Goal: Find specific page/section: Find specific page/section

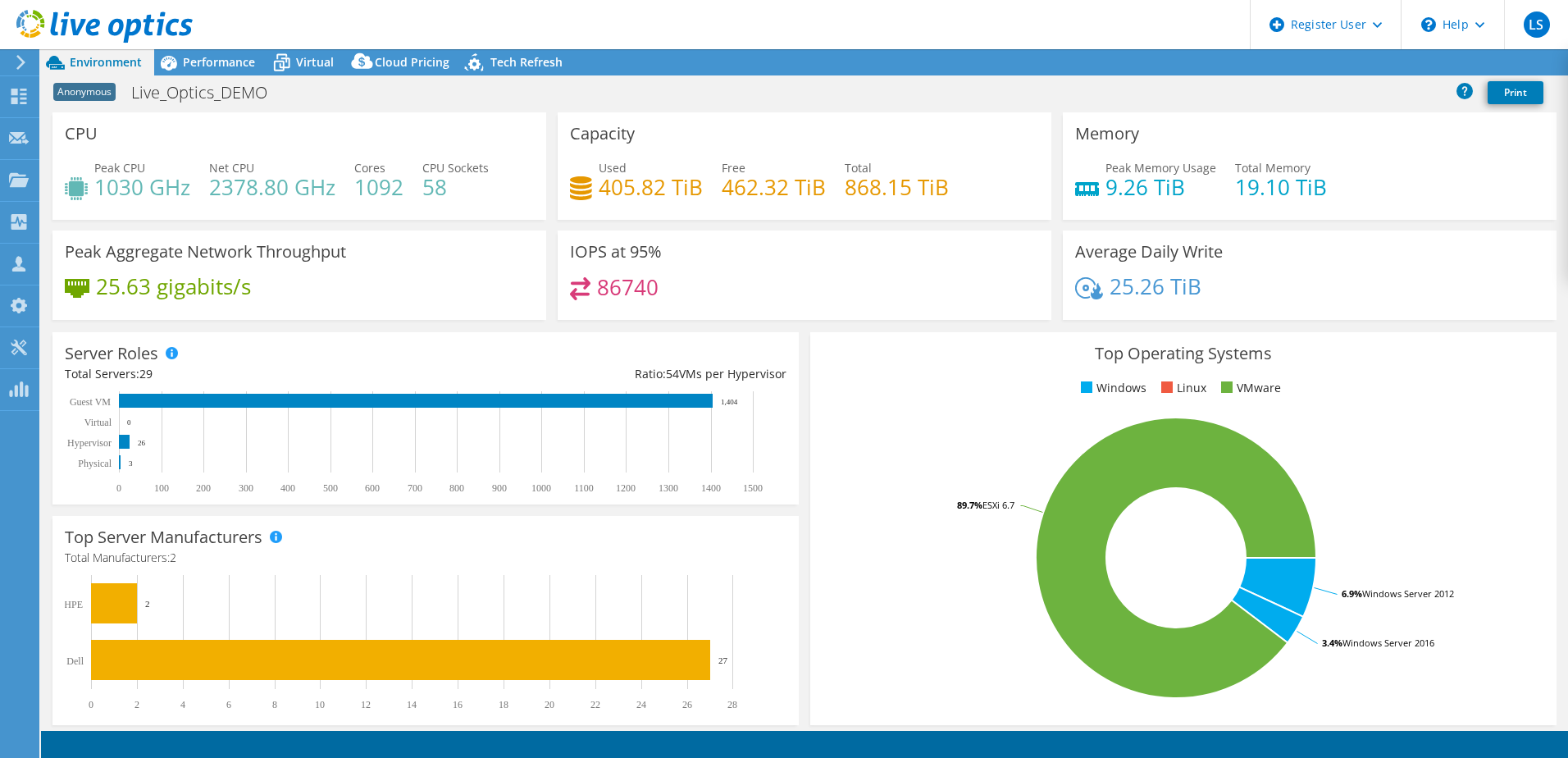
select select "USEast"
select select "USD"
click at [19, 104] on div at bounding box center [19, 98] width 19 height 18
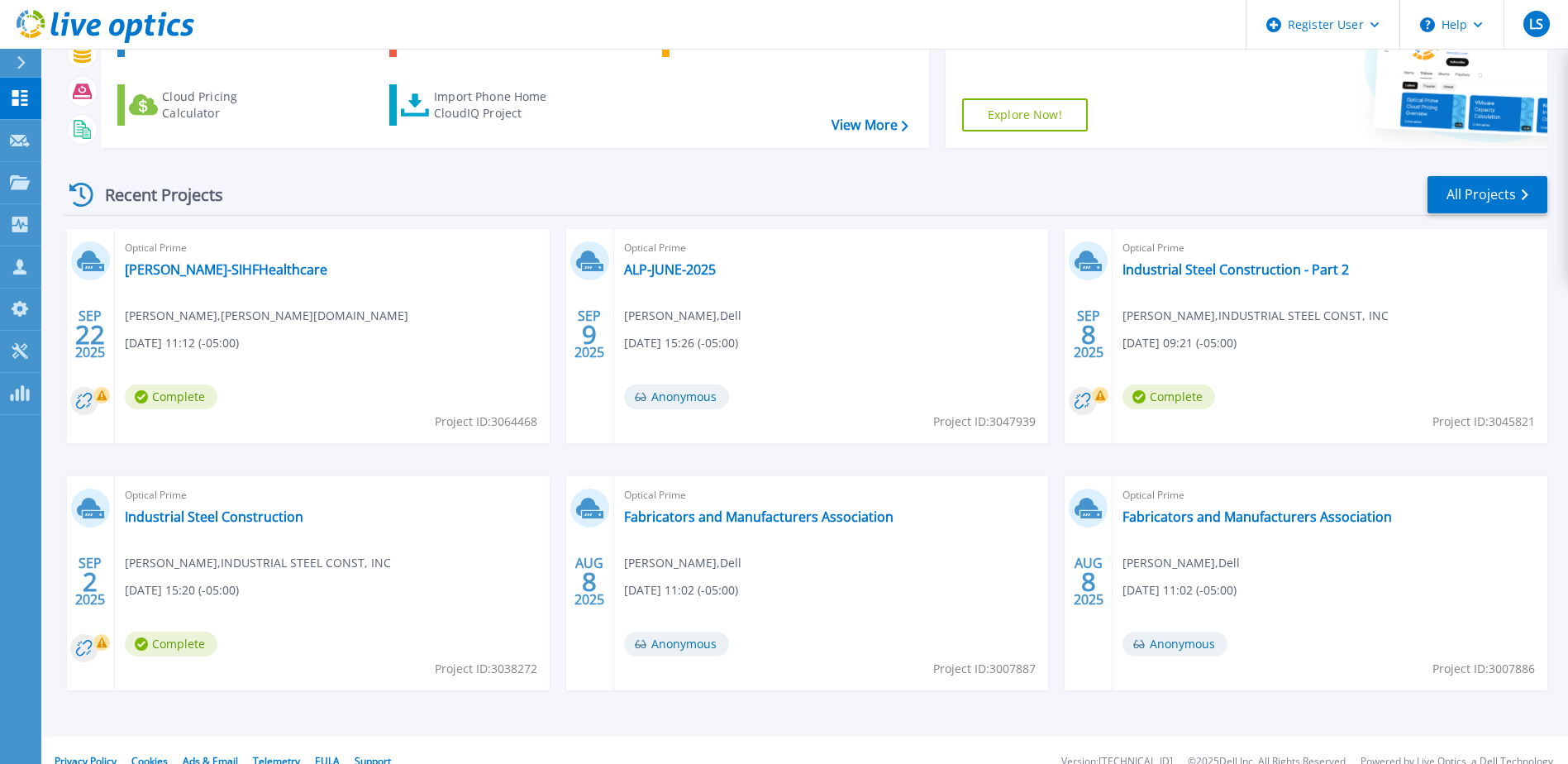
scroll to position [152, 0]
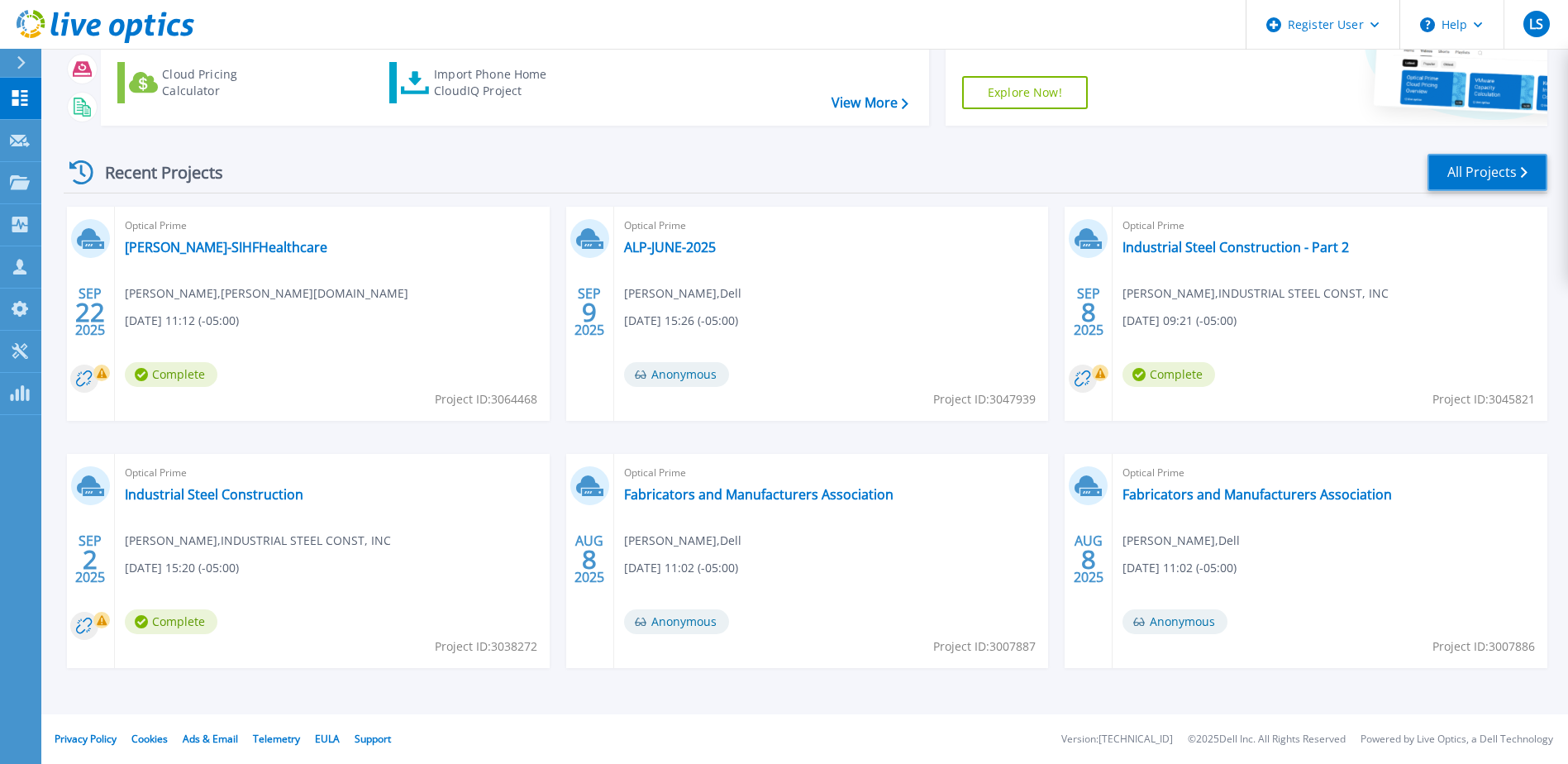
click at [1481, 171] on link "All Projects" at bounding box center [1487, 172] width 120 height 38
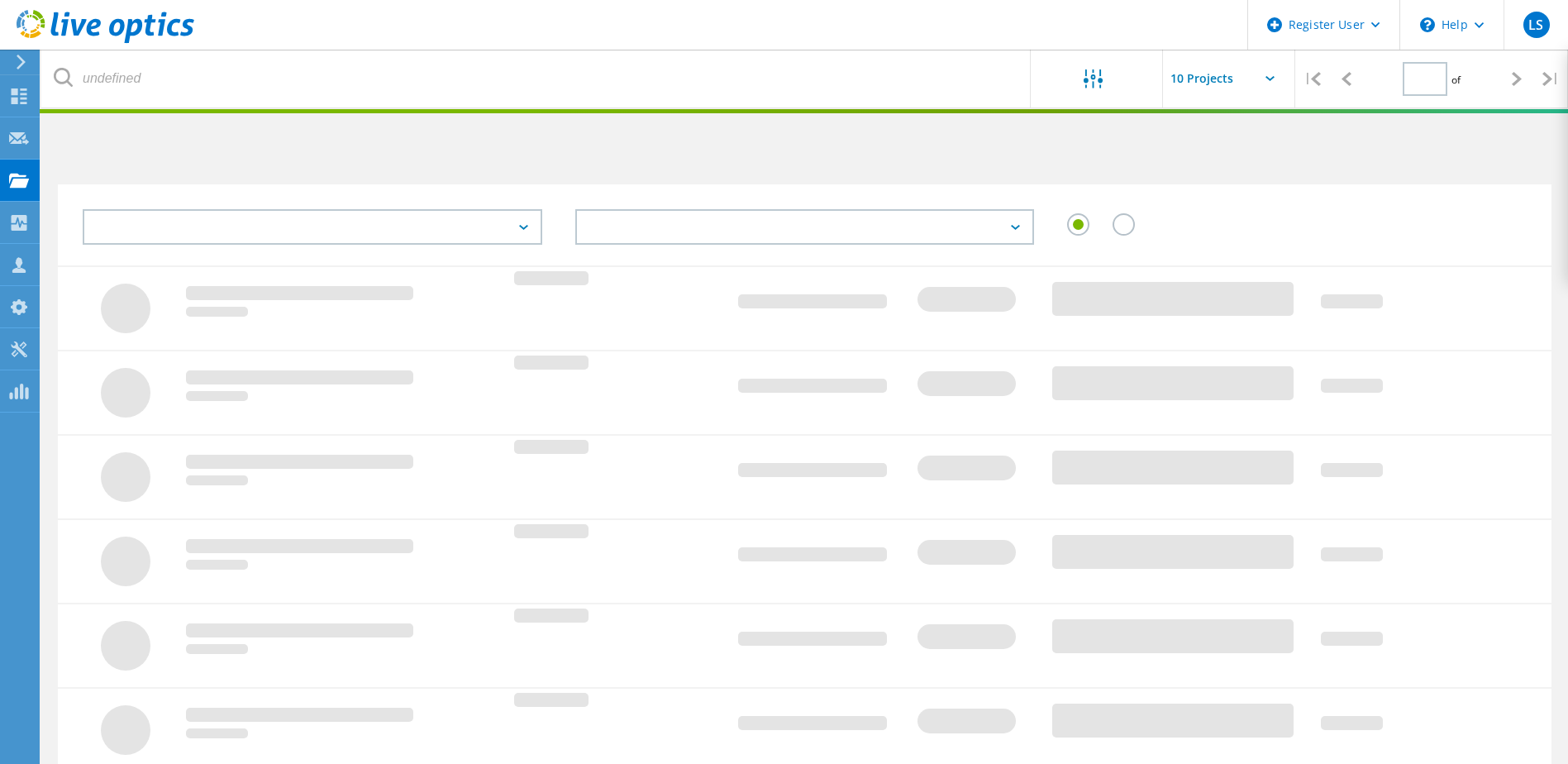
type input "1"
